Goal: Task Accomplishment & Management: Use online tool/utility

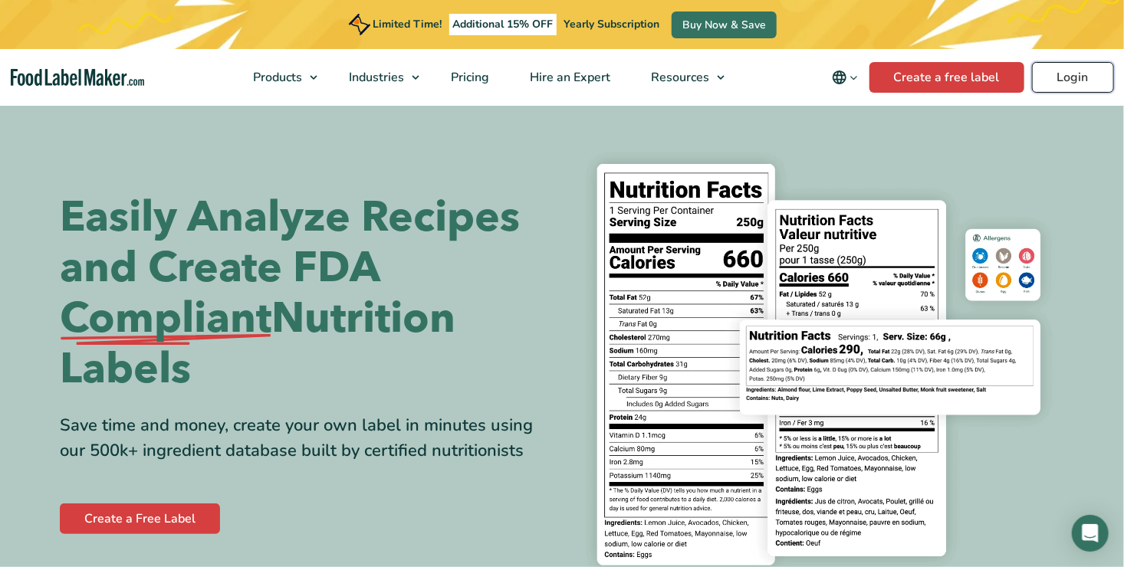
click at [1067, 76] on link "Login" at bounding box center [1073, 77] width 82 height 31
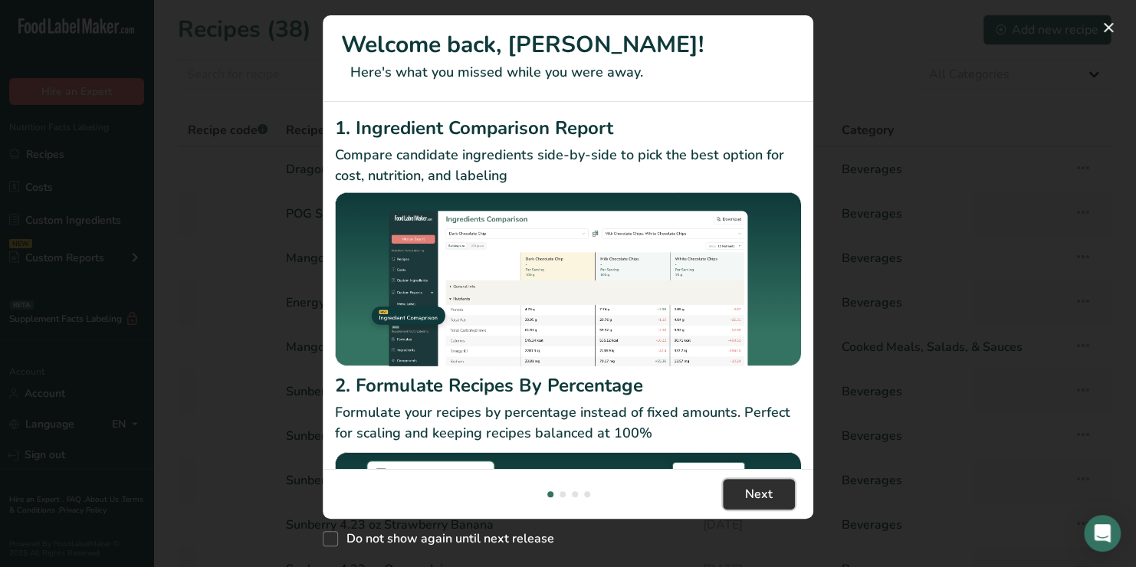
click at [773, 493] on button "Next" at bounding box center [759, 494] width 72 height 31
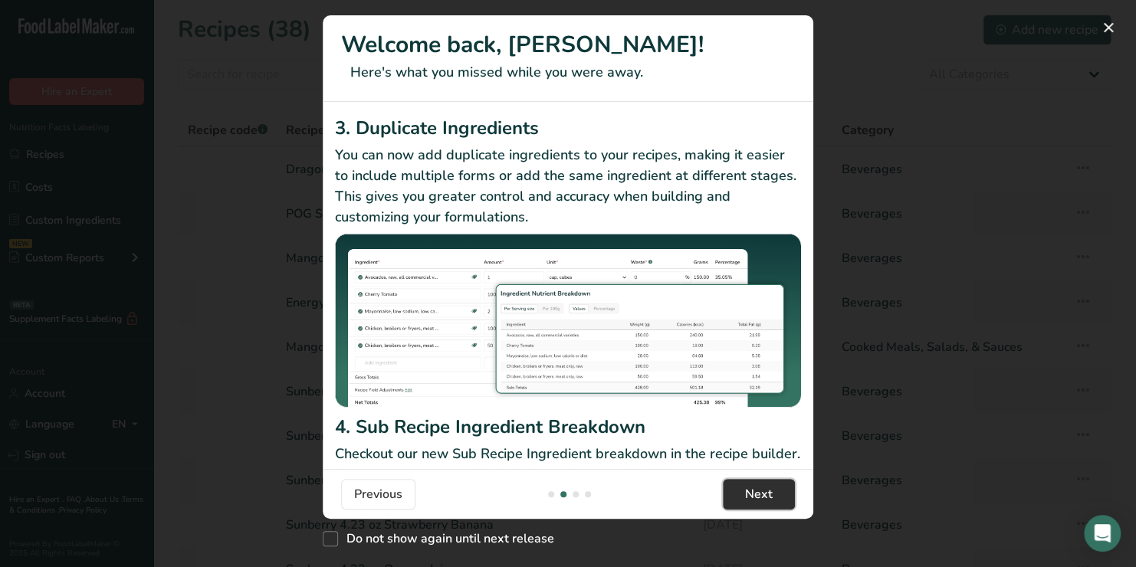
click at [773, 493] on button "Next" at bounding box center [759, 494] width 72 height 31
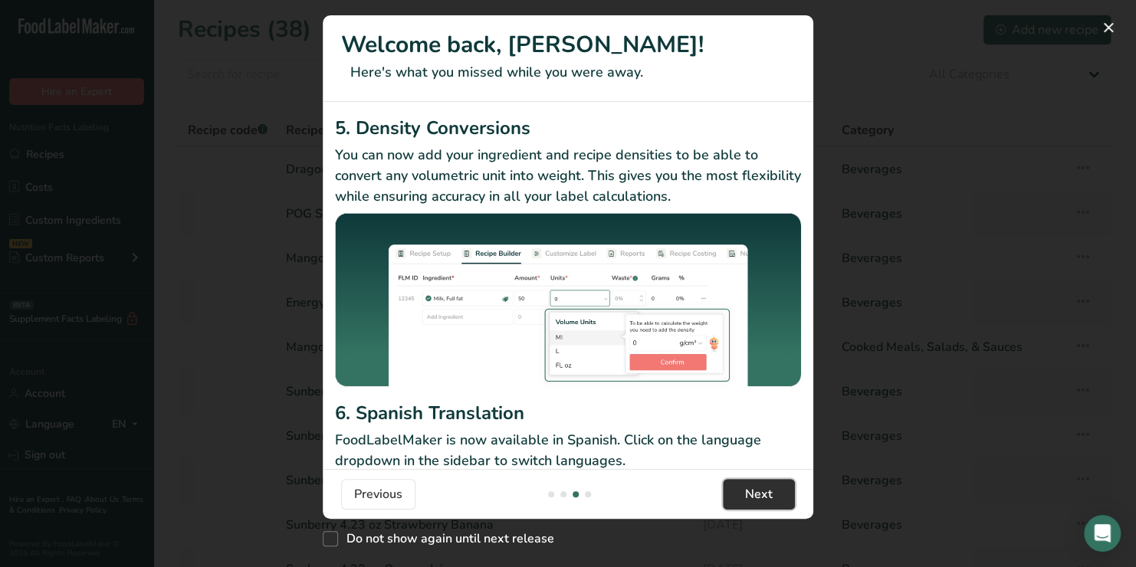
click at [773, 493] on button "Next" at bounding box center [759, 494] width 72 height 31
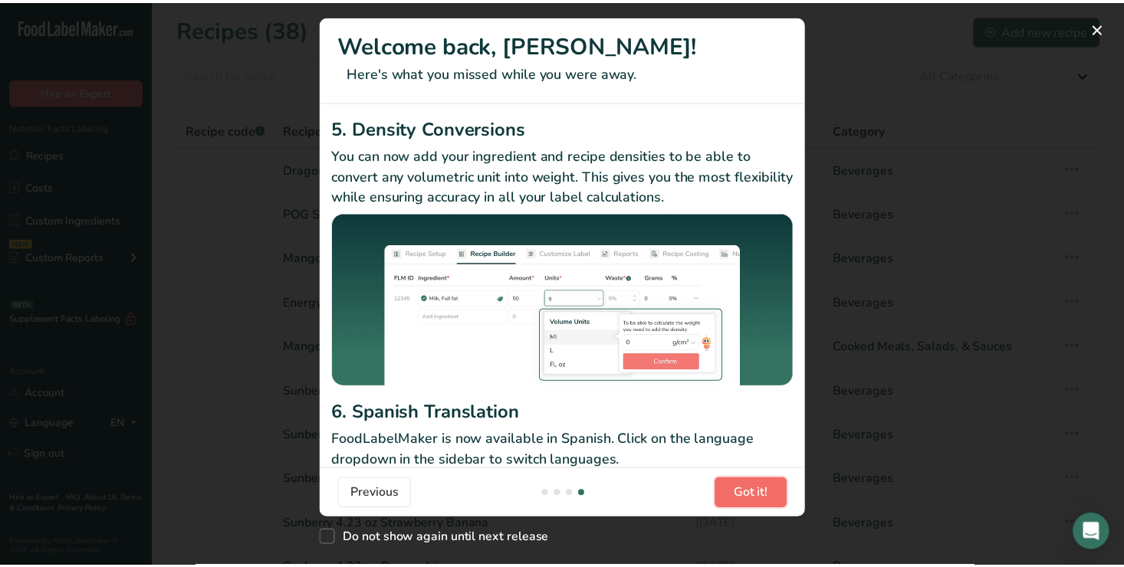
scroll to position [0, 1472]
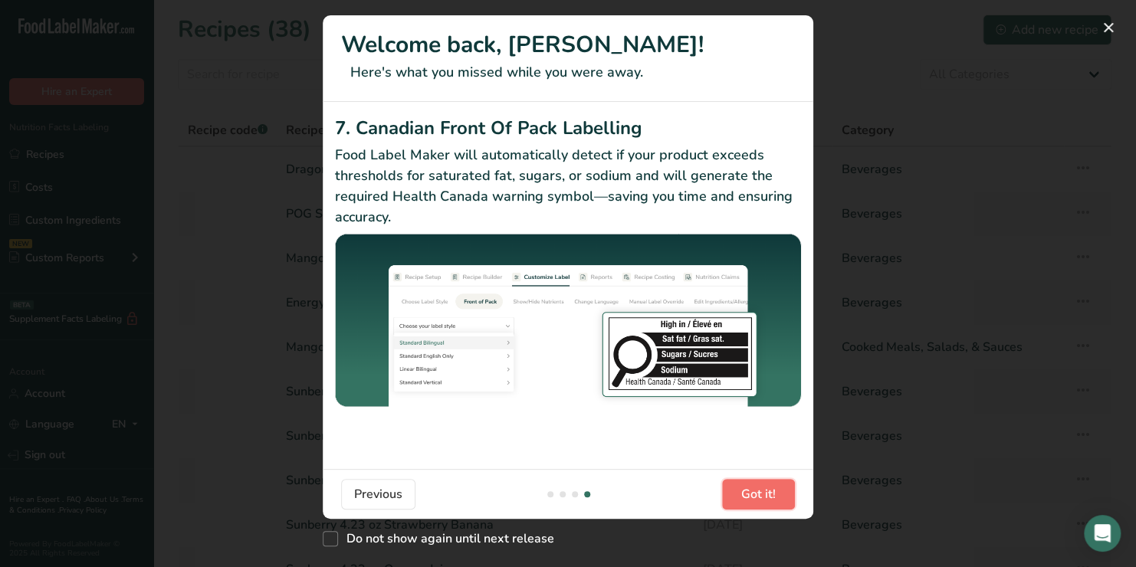
click at [773, 493] on span "Got it!" at bounding box center [758, 494] width 35 height 18
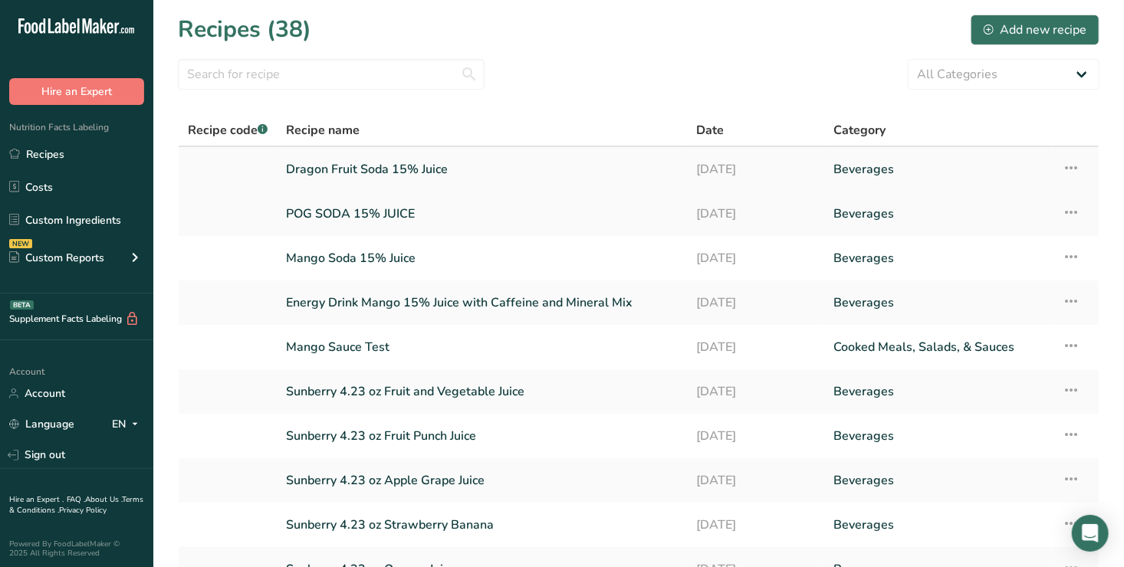
click at [360, 166] on link "Dragon Fruit Soda 15% Juice" at bounding box center [482, 169] width 392 height 32
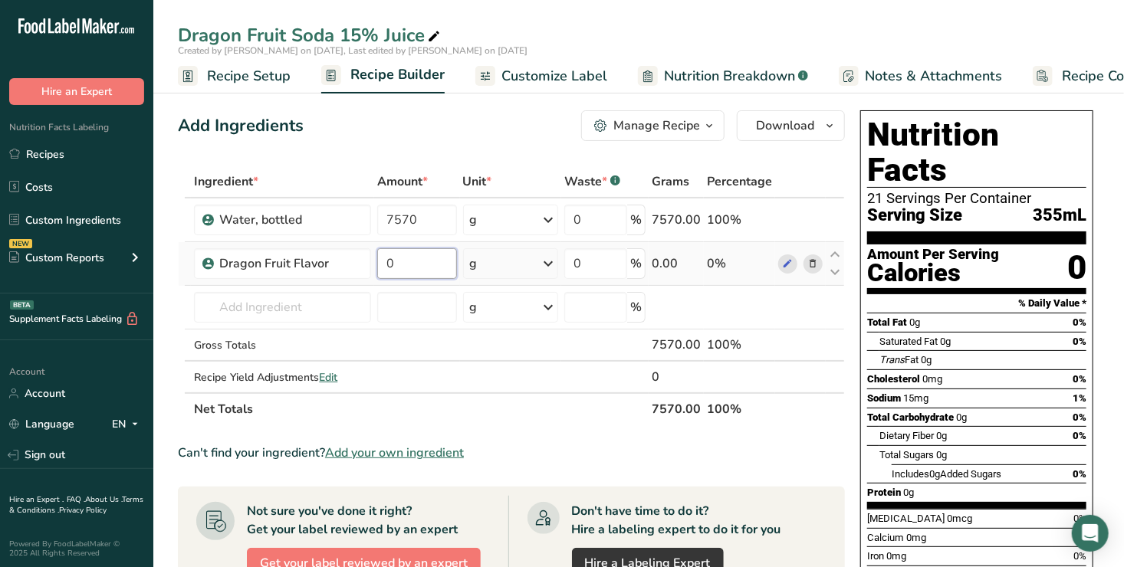
click at [408, 259] on input "0" at bounding box center [416, 263] width 79 height 31
type input "10.9"
click at [229, 310] on div "Ingredient * Amount * Unit * Waste * .a-a{fill:#347362;}.b-a{fill:#fff;} Grams …" at bounding box center [511, 296] width 667 height 260
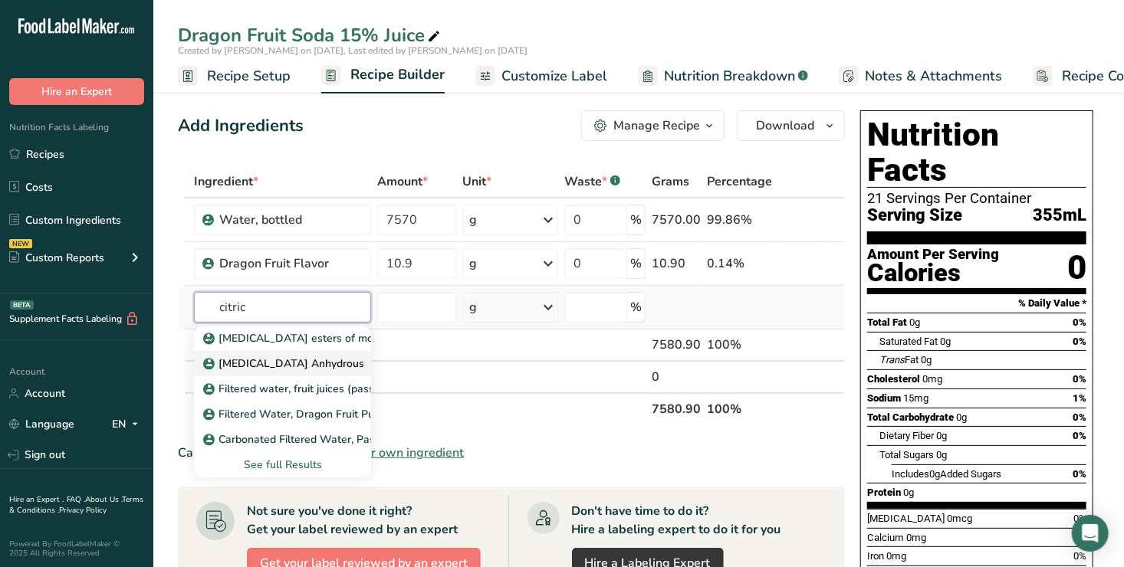
type input "citric"
click at [291, 362] on p "[MEDICAL_DATA] Anhydrous" at bounding box center [285, 364] width 158 height 16
type input "[MEDICAL_DATA] Anhydrous"
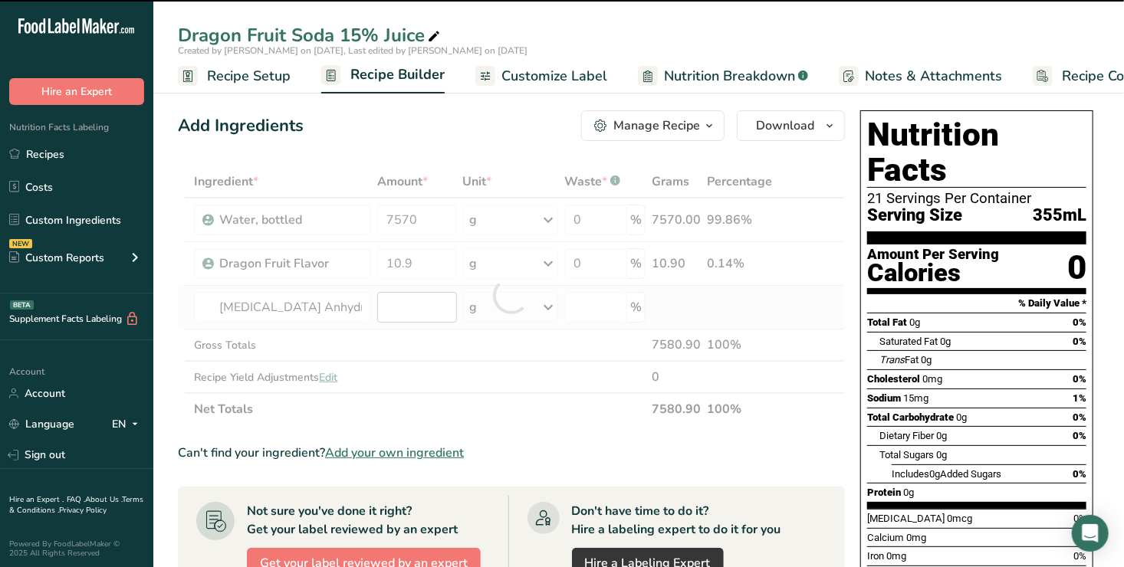
type input "0"
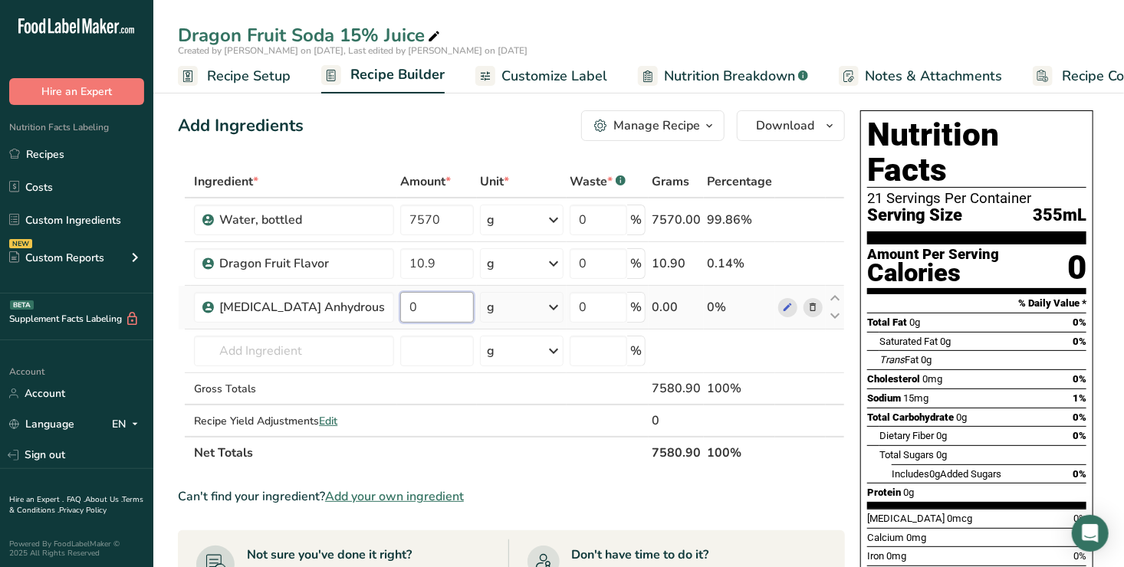
click at [400, 310] on input "0" at bounding box center [437, 307] width 74 height 31
type input "36"
click at [242, 353] on div "Ingredient * Amount * Unit * Waste * .a-a{fill:#347362;}.b-a{fill:#fff;} Grams …" at bounding box center [511, 318] width 667 height 304
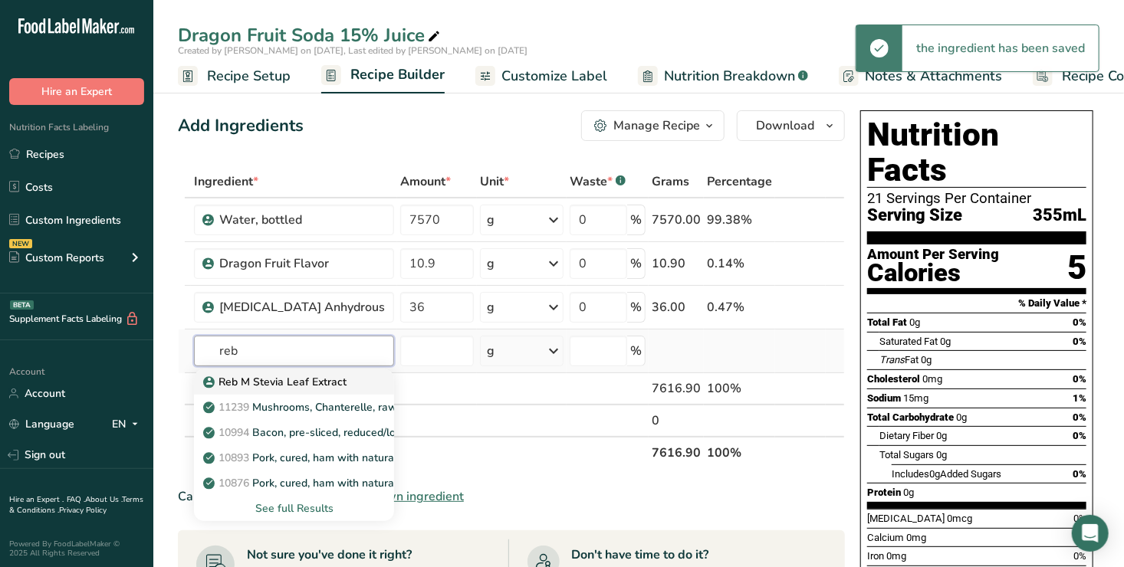
type input "reb"
click at [271, 383] on p "Reb M Stevia Leaf Extract" at bounding box center [276, 382] width 140 height 16
type input "Reb M Stevia Leaf Extract"
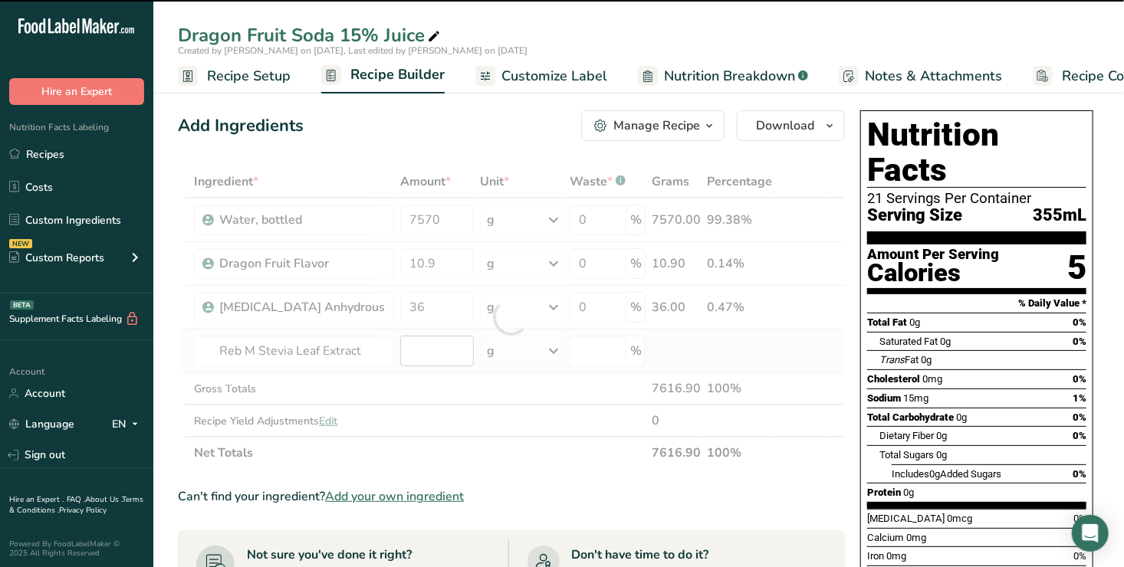
type input "0"
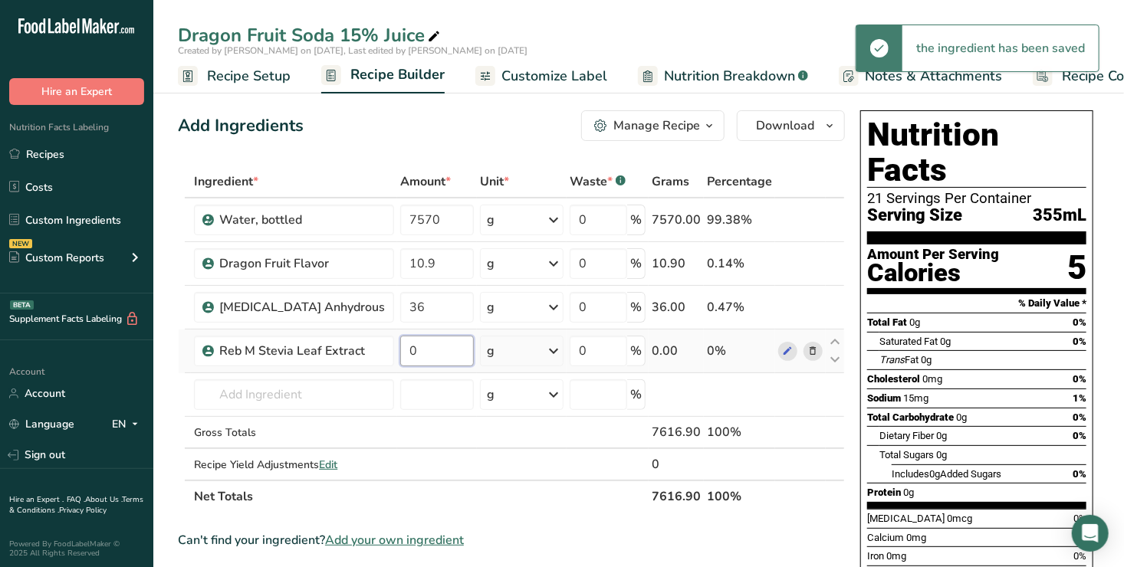
click at [406, 352] on input "0" at bounding box center [437, 351] width 74 height 31
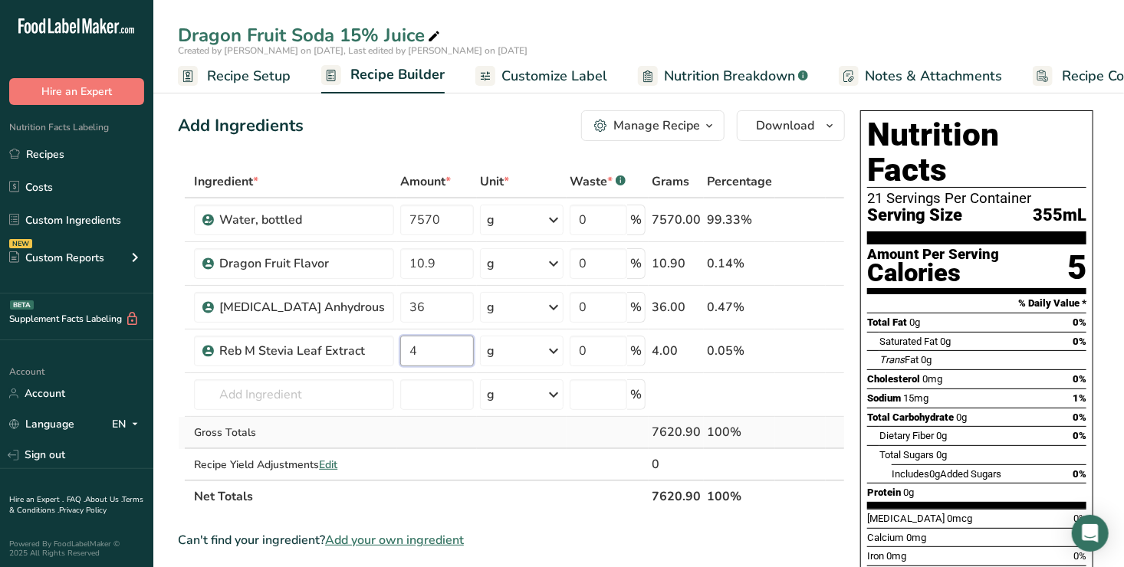
type input "4"
click at [440, 437] on div "Ingredient * Amount * Unit * Waste * .a-a{fill:#347362;}.b-a{fill:#fff;} Grams …" at bounding box center [511, 339] width 667 height 347
click at [225, 393] on input "text" at bounding box center [294, 395] width 200 height 31
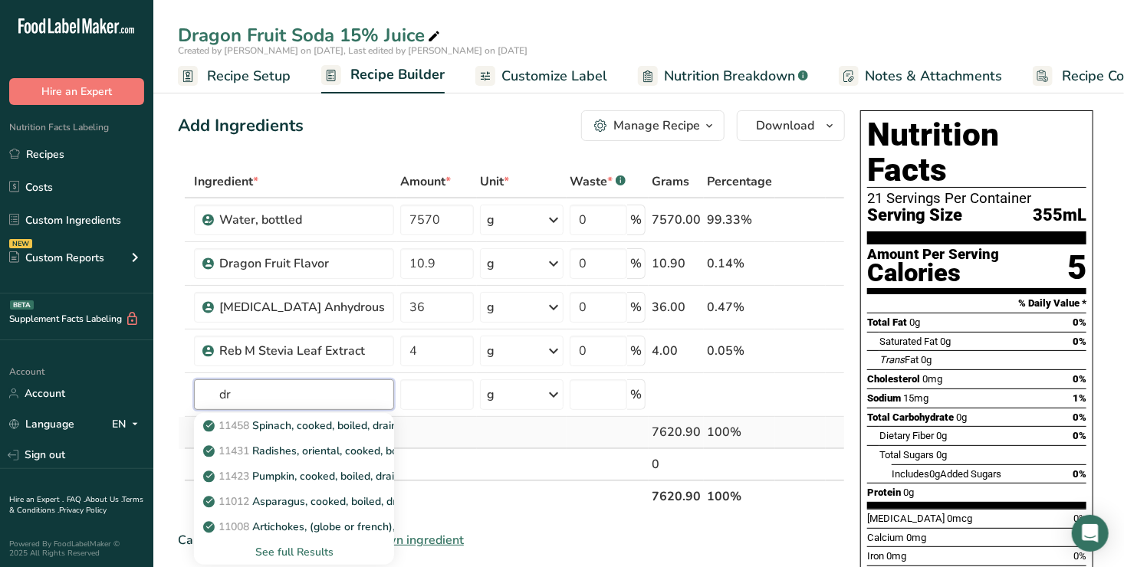
type input "d"
